Goal: Task Accomplishment & Management: Manage account settings

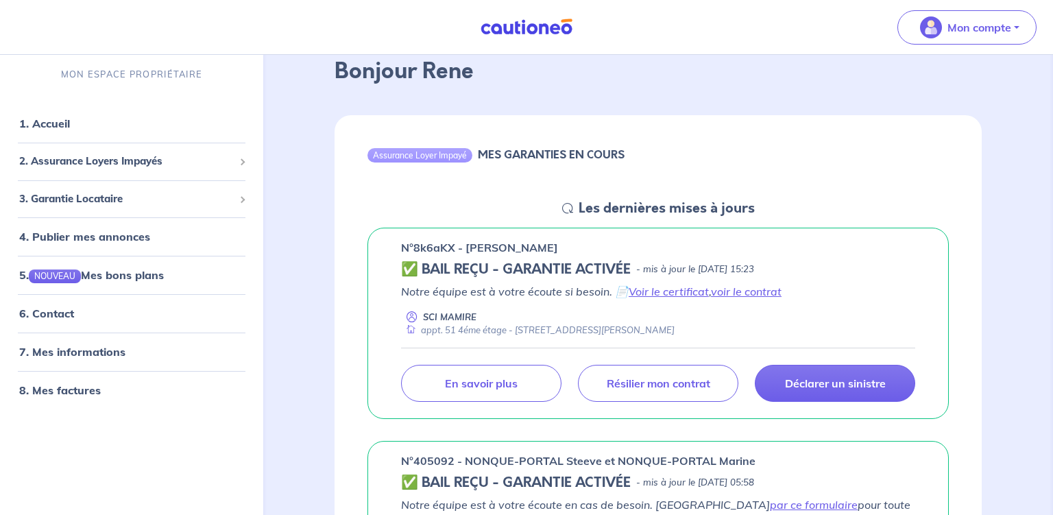
scroll to position [72, 0]
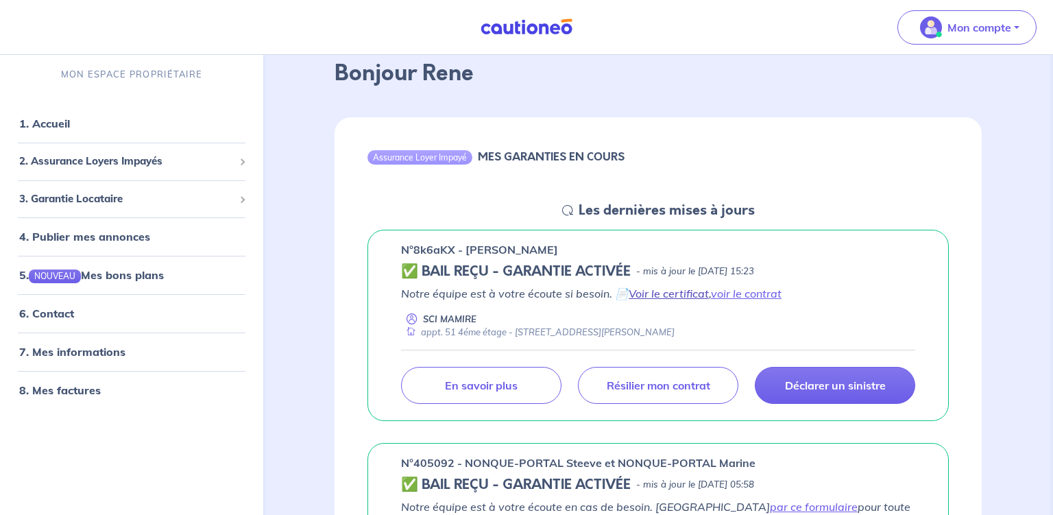
click at [686, 298] on link "Voir le certificat" at bounding box center [669, 294] width 80 height 14
click at [751, 293] on link "voir le contrat" at bounding box center [746, 294] width 71 height 14
click at [664, 295] on link "Voir le certificat" at bounding box center [669, 294] width 80 height 14
click at [772, 292] on link "voir le contrat" at bounding box center [746, 294] width 71 height 14
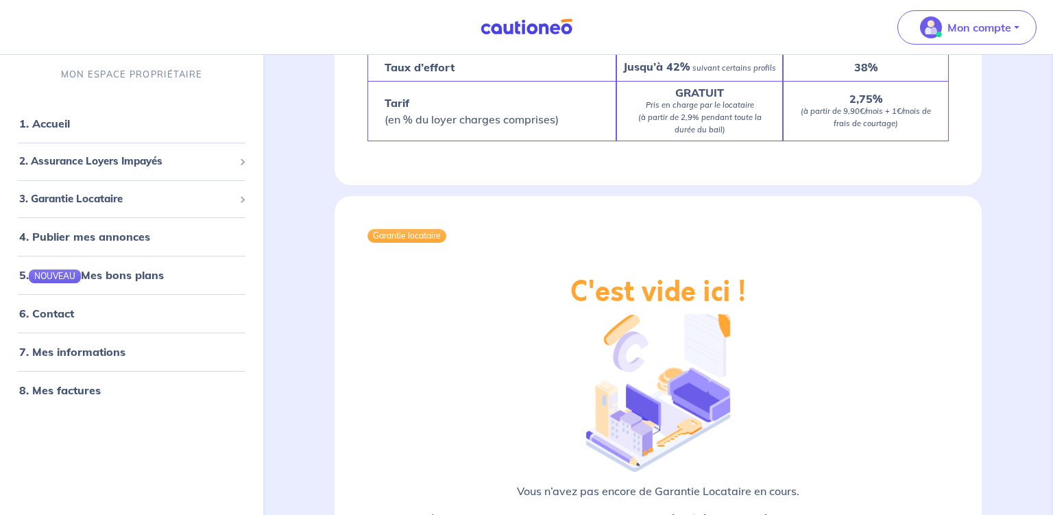
scroll to position [2401, 0]
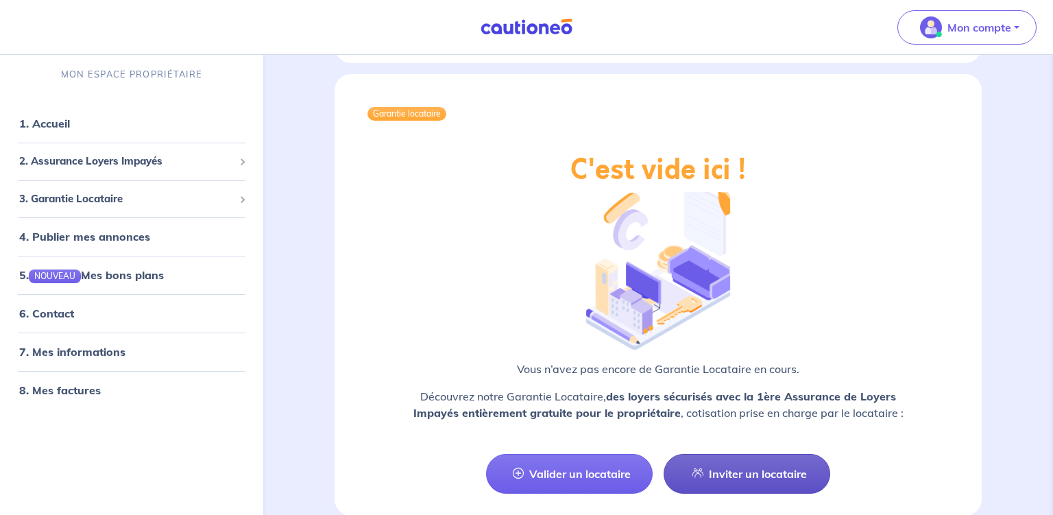
click at [758, 454] on link "Inviter un locataire" at bounding box center [747, 474] width 167 height 40
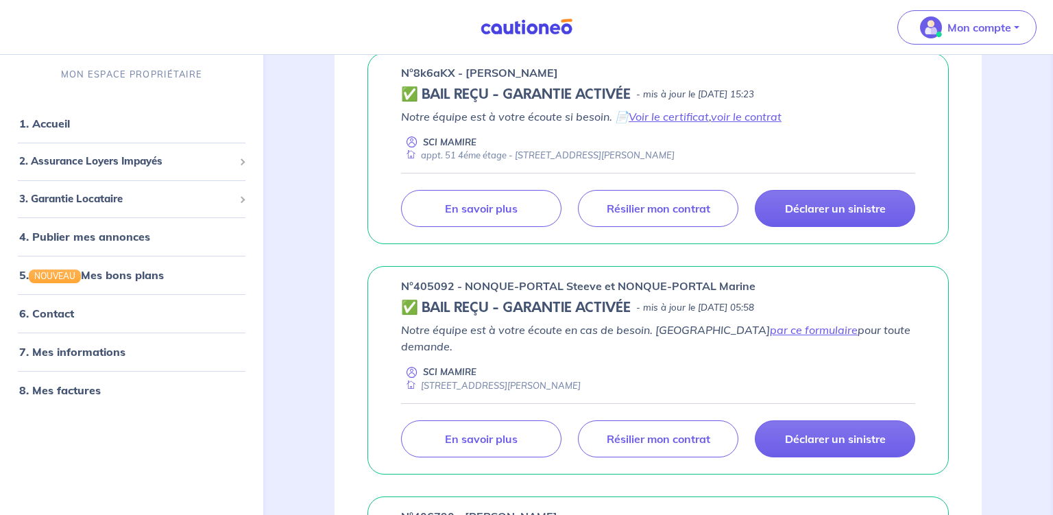
select select "FR"
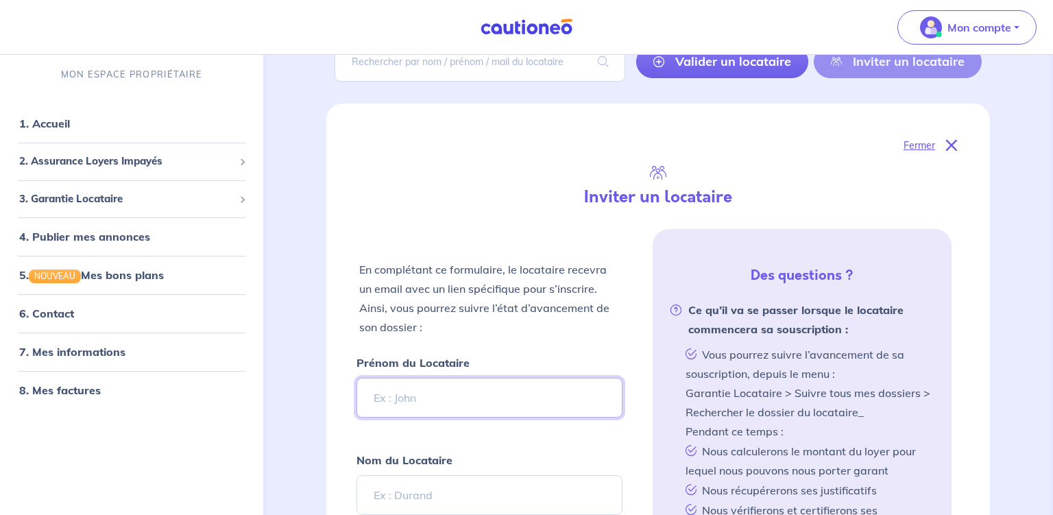
scroll to position [0, 0]
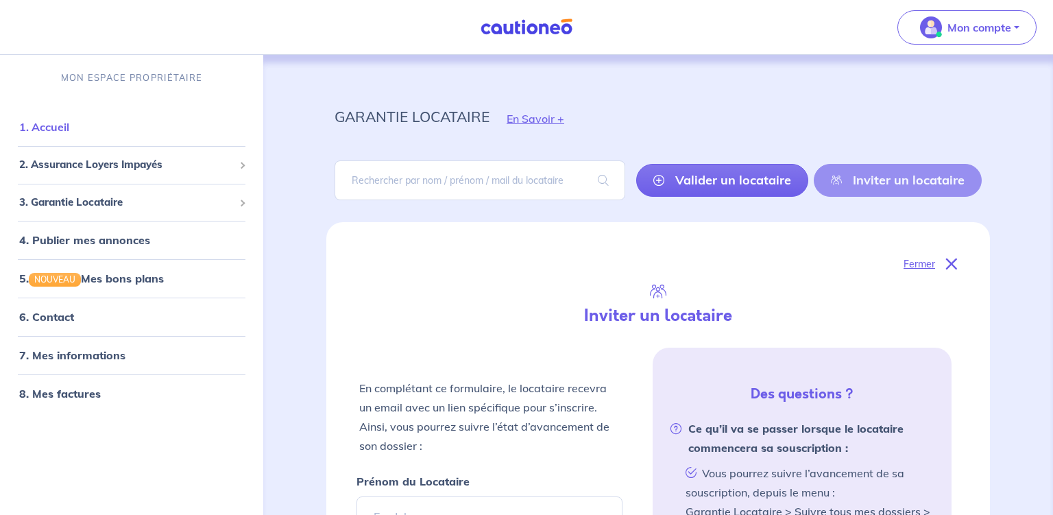
click at [45, 127] on link "1. Accueil" at bounding box center [44, 127] width 50 height 14
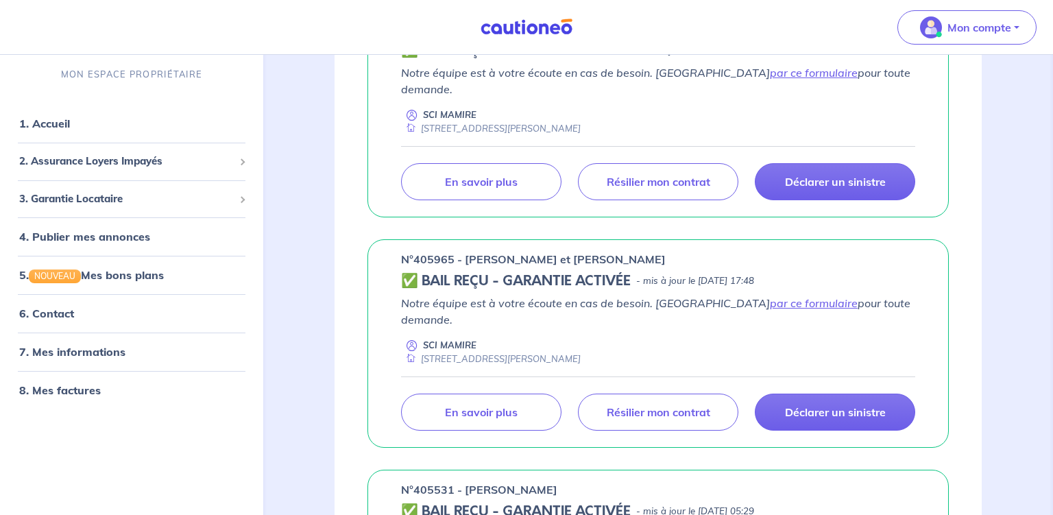
scroll to position [724, 0]
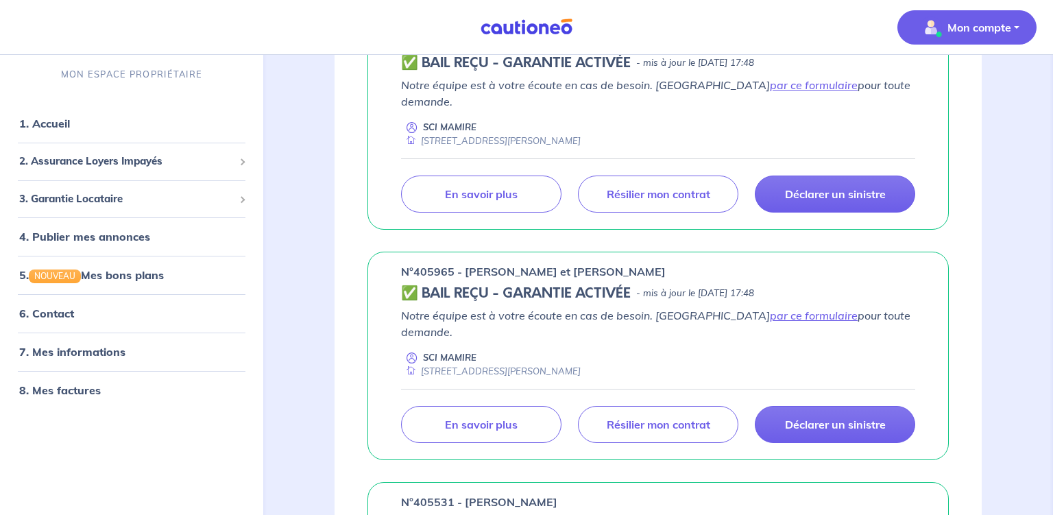
click at [985, 23] on p "Mon compte" at bounding box center [979, 27] width 64 height 16
click at [960, 83] on link "Mes informations" at bounding box center [953, 85] width 110 height 22
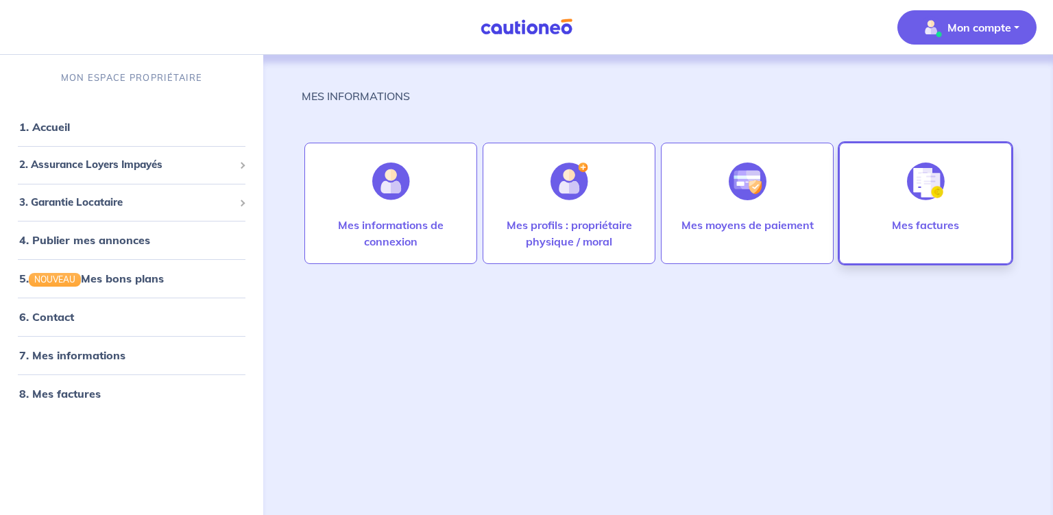
click at [920, 223] on p "Mes factures" at bounding box center [925, 225] width 67 height 16
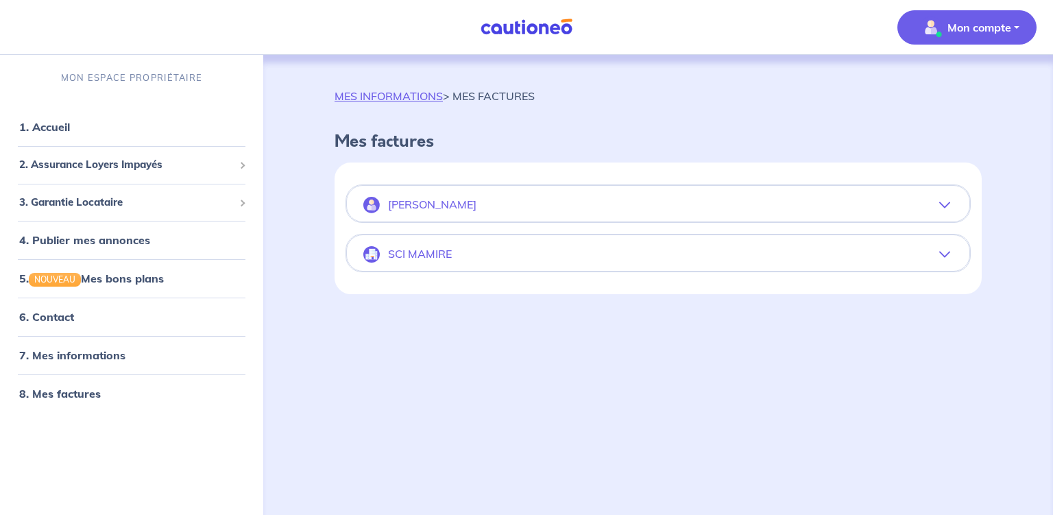
click at [949, 252] on icon "button" at bounding box center [944, 254] width 11 height 11
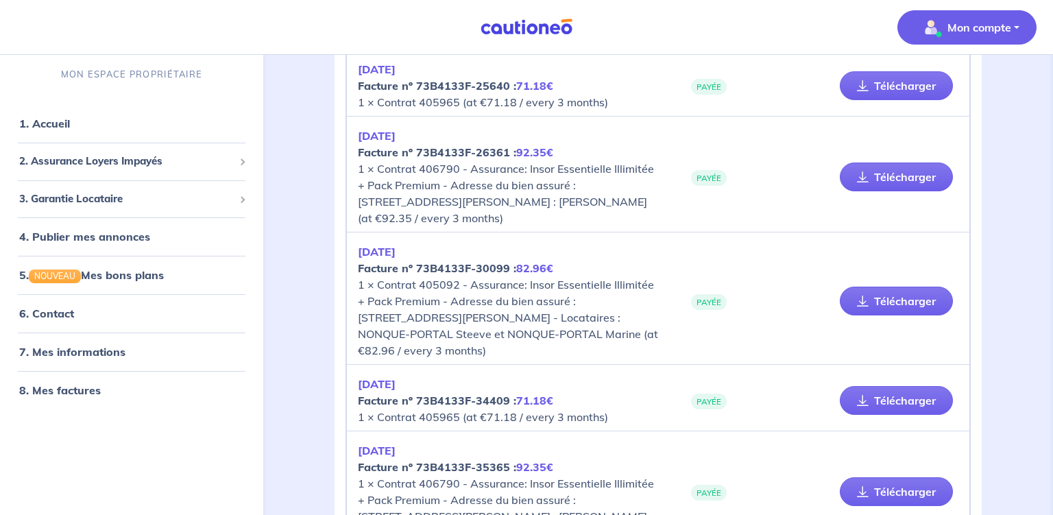
scroll to position [217, 0]
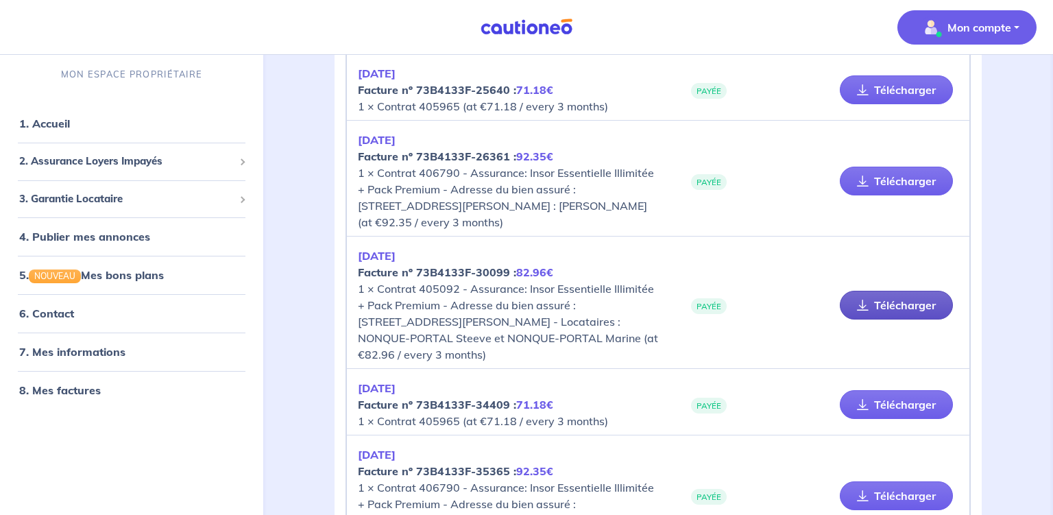
click at [899, 301] on link "Télécharger" at bounding box center [896, 305] width 113 height 29
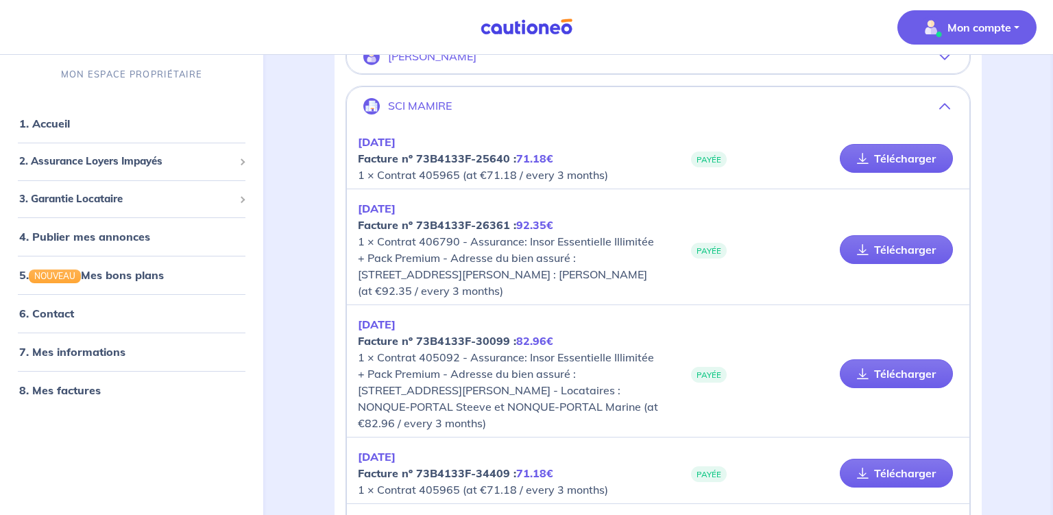
scroll to position [145, 0]
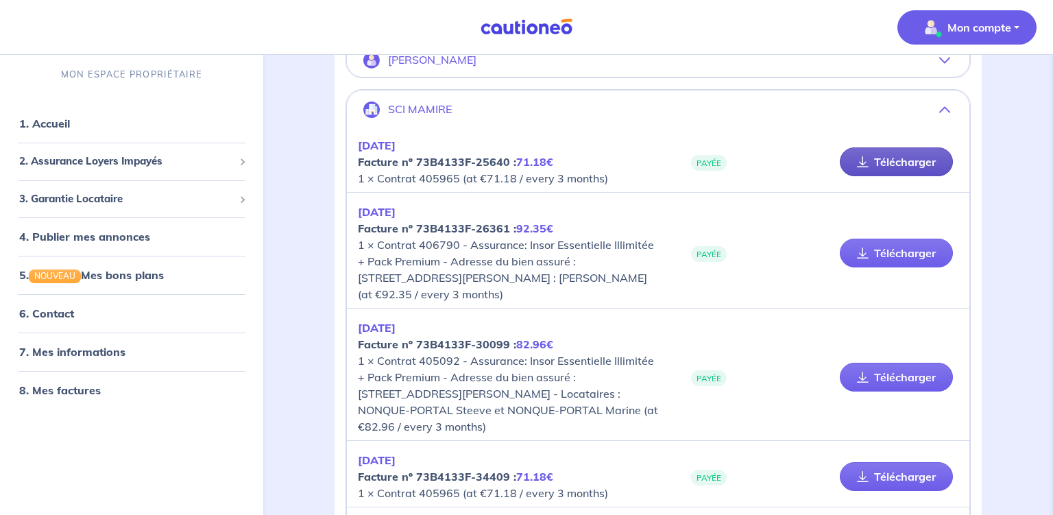
click at [901, 156] on link "Télécharger" at bounding box center [896, 161] width 113 height 29
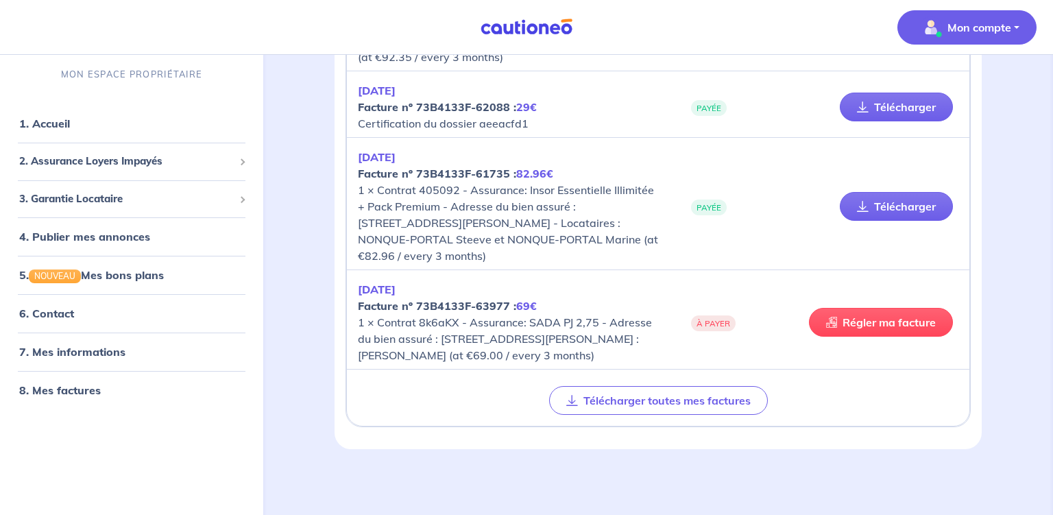
scroll to position [1338, 0]
click at [902, 316] on link "Régler ma facture" at bounding box center [881, 322] width 144 height 29
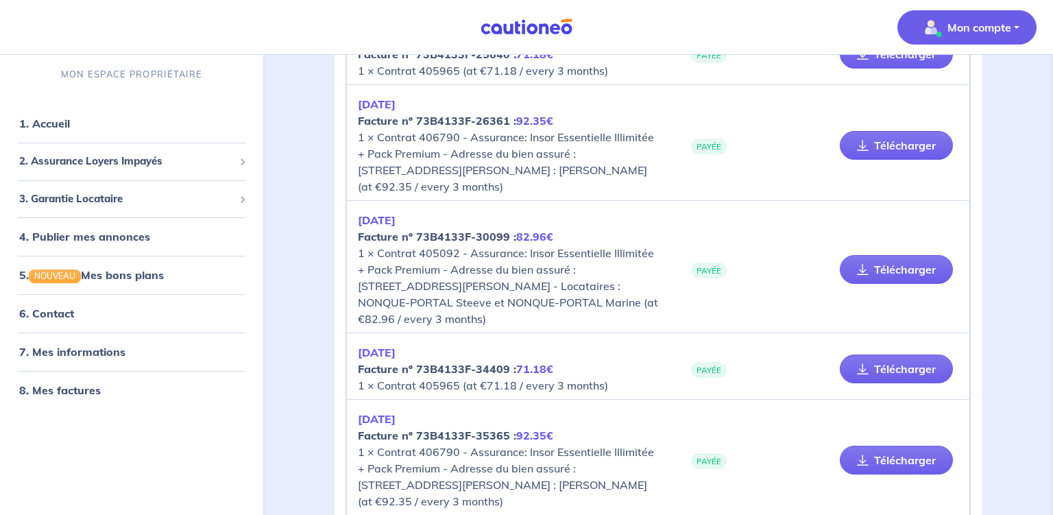
scroll to position [0, 0]
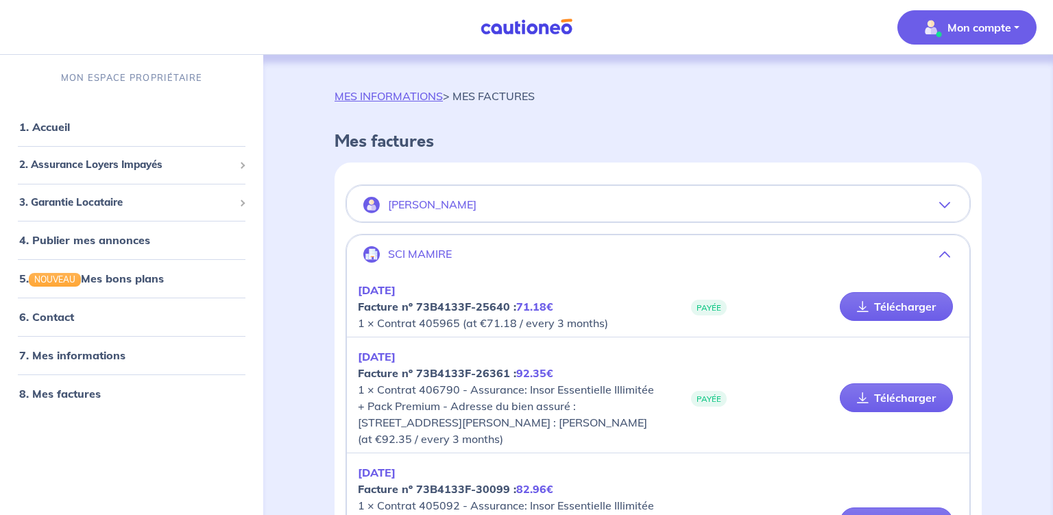
click at [983, 27] on p "Mon compte" at bounding box center [979, 27] width 64 height 16
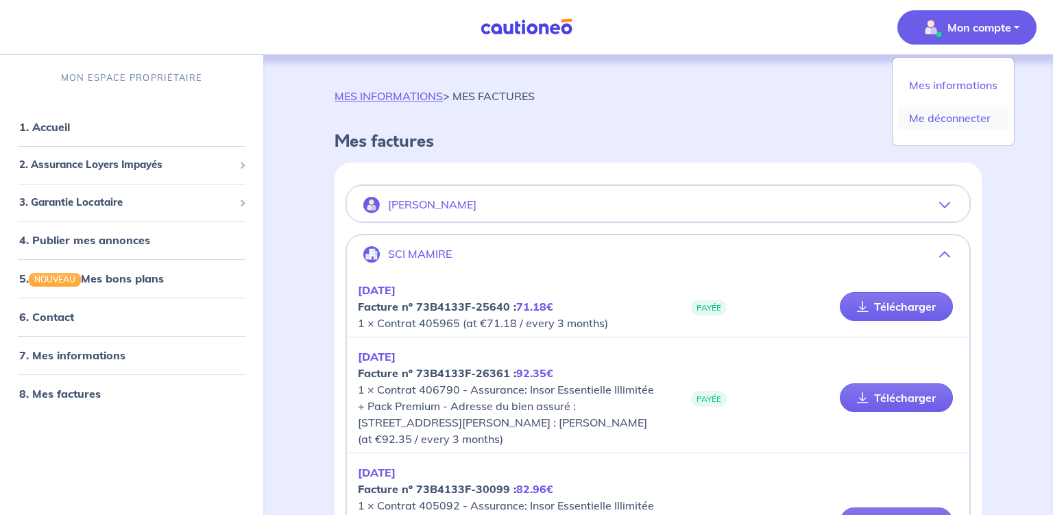
click at [969, 119] on link "Me déconnecter" at bounding box center [953, 118] width 110 height 22
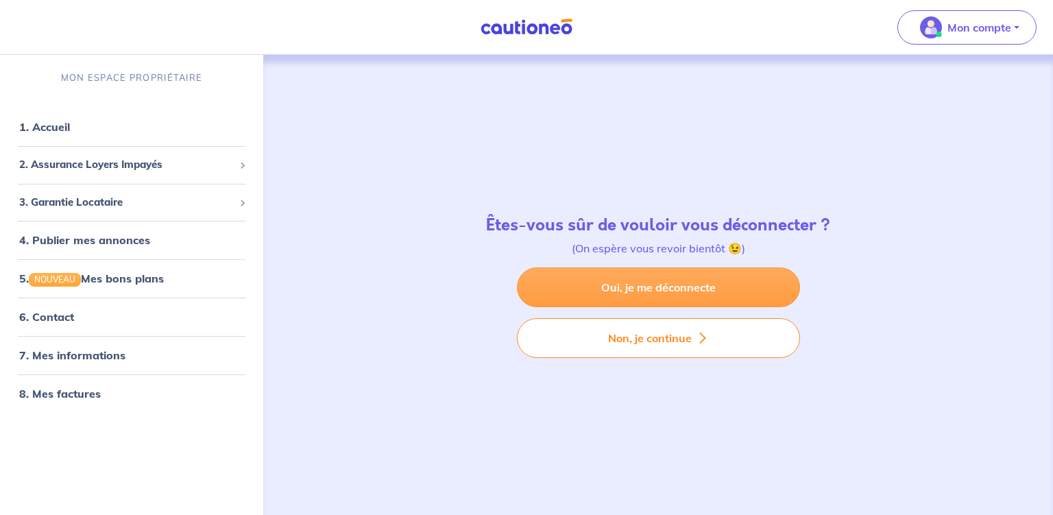
click at [674, 288] on link "Oui, je me déconnecte" at bounding box center [658, 287] width 283 height 40
